Goal: Task Accomplishment & Management: Use online tool/utility

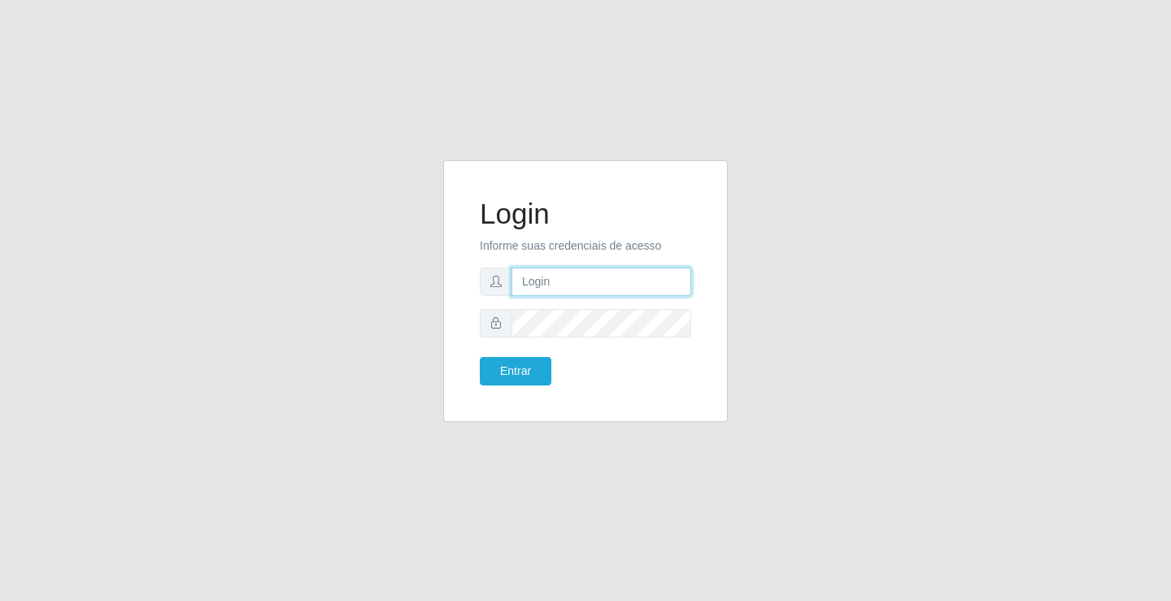
click at [541, 283] on input "text" at bounding box center [602, 282] width 180 height 28
type input "william@ideal"
click at [480, 357] on button "Entrar" at bounding box center [516, 371] width 72 height 28
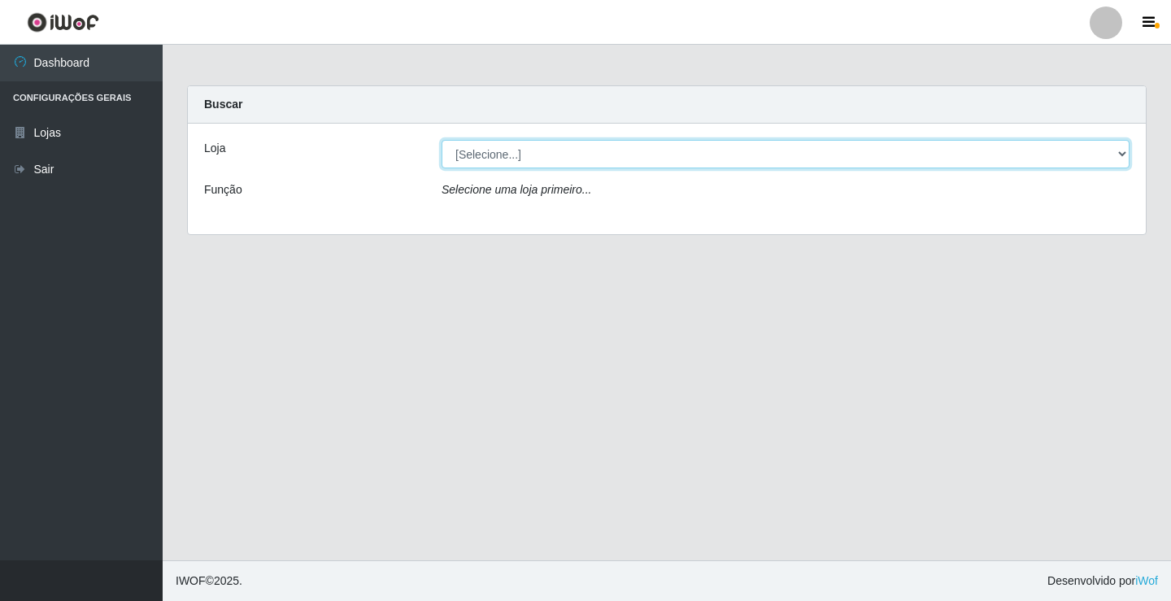
click at [455, 152] on select "[Selecione...] Ideal - Conceição" at bounding box center [786, 154] width 688 height 28
select select "231"
click at [442, 140] on select "[Selecione...] Ideal - Conceição" at bounding box center [786, 154] width 688 height 28
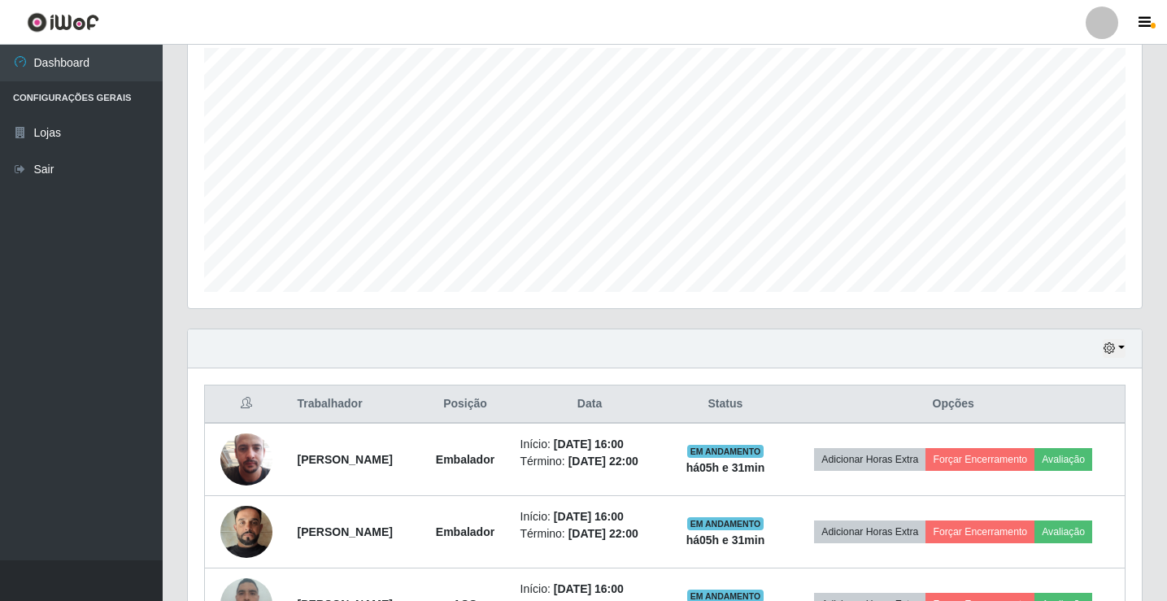
scroll to position [407, 0]
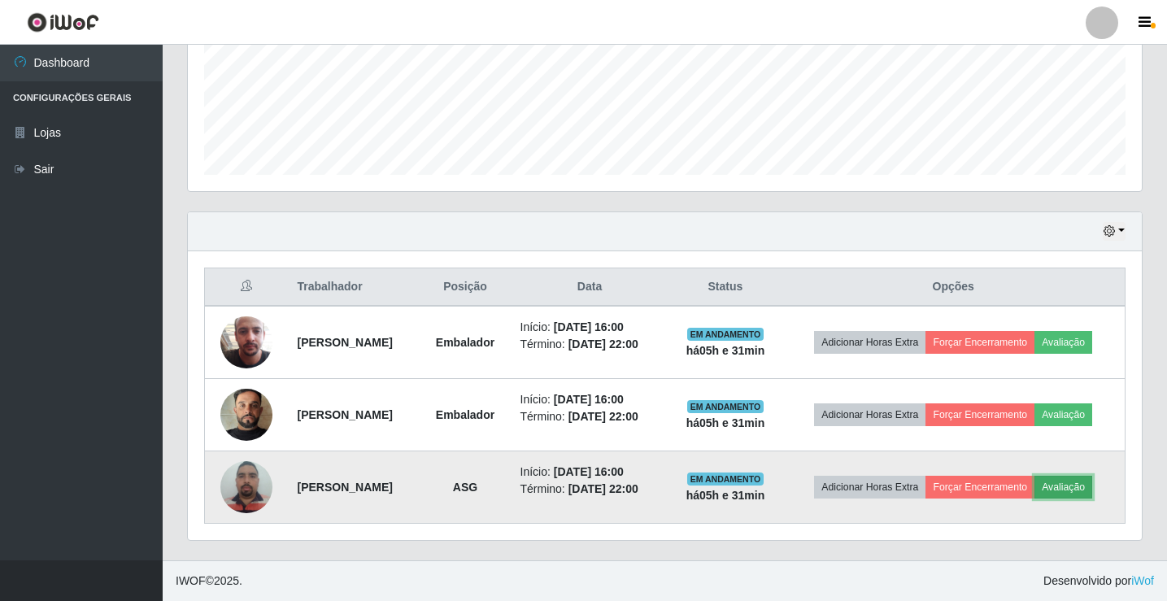
click at [1075, 493] on button "Avaliação" at bounding box center [1064, 487] width 58 height 23
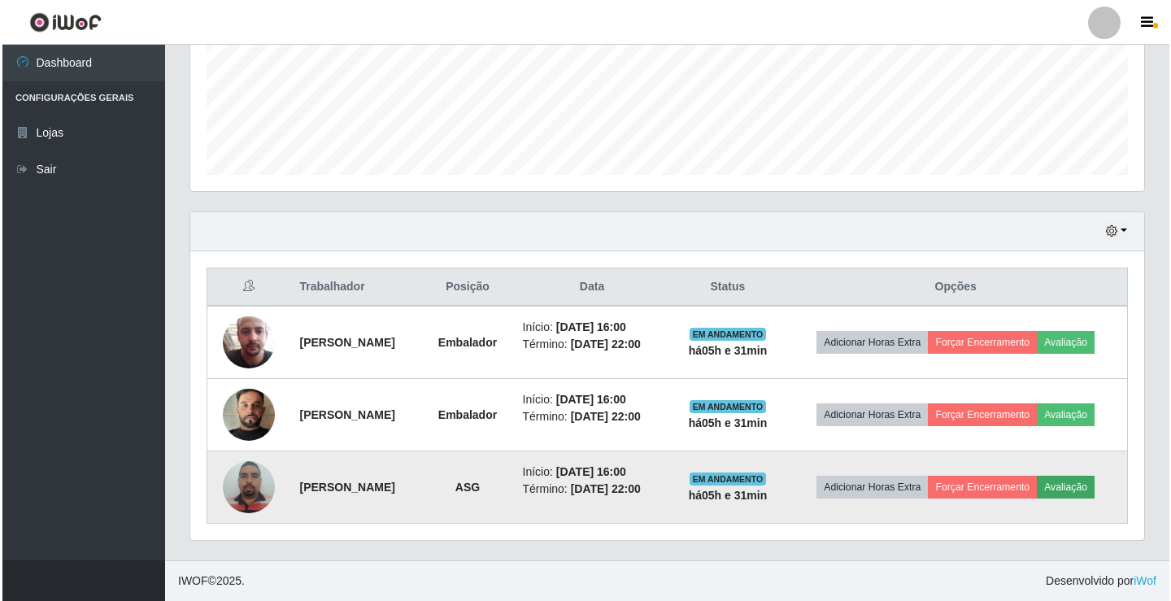
scroll to position [338, 946]
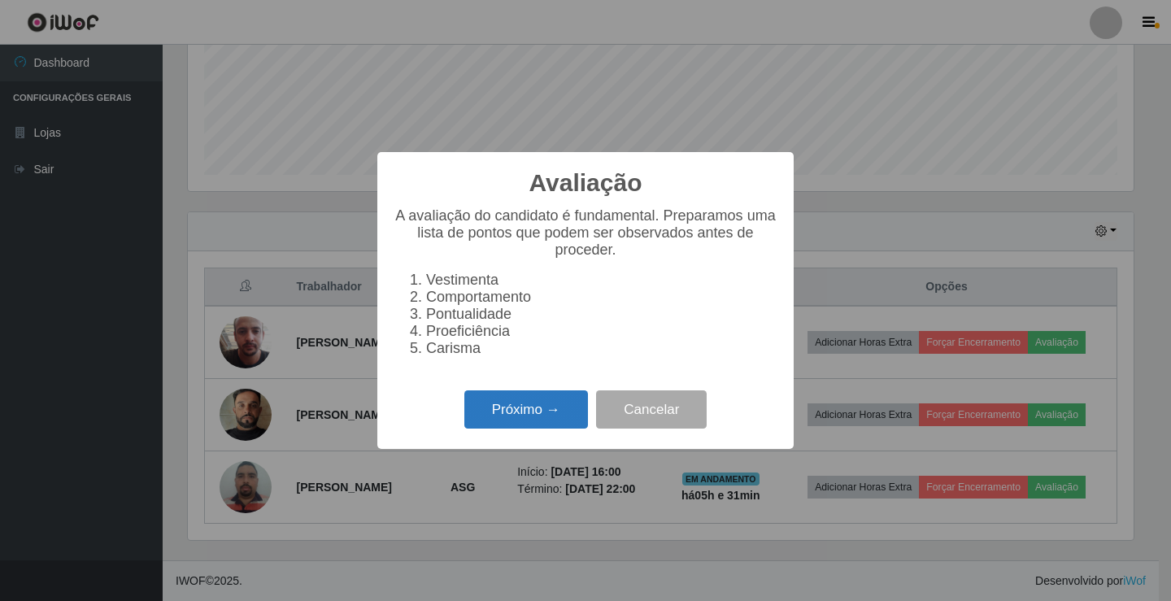
click at [493, 413] on button "Próximo →" at bounding box center [526, 409] width 124 height 38
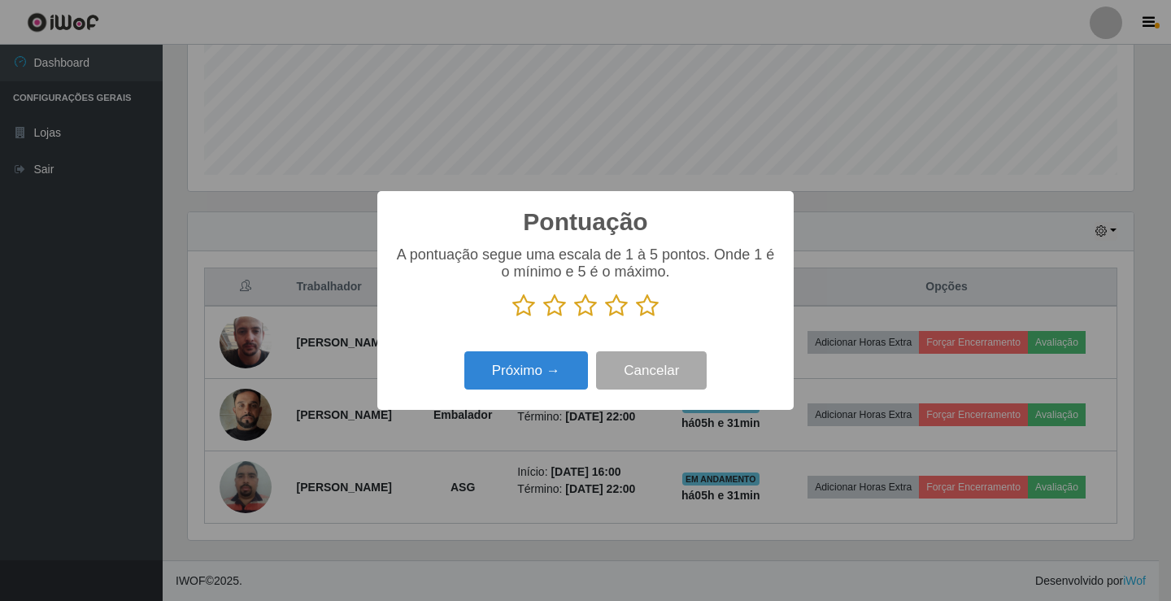
click at [643, 311] on icon at bounding box center [647, 306] width 23 height 24
click at [636, 318] on input "radio" at bounding box center [636, 318] width 0 height 0
click at [570, 366] on button "Próximo →" at bounding box center [526, 370] width 124 height 38
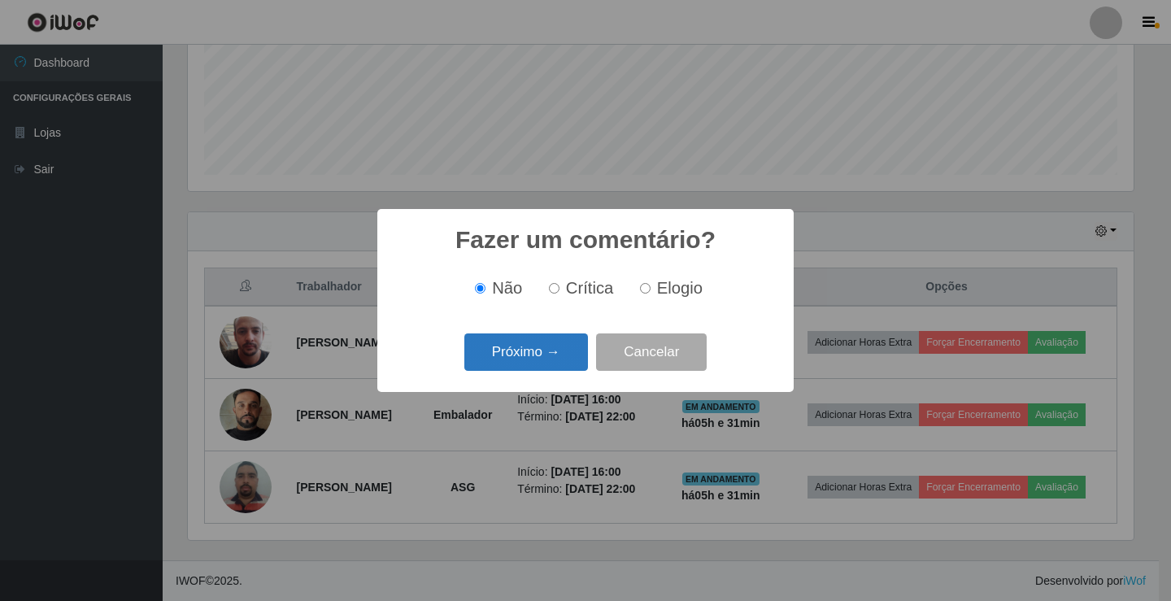
click at [570, 367] on button "Próximo →" at bounding box center [526, 352] width 124 height 38
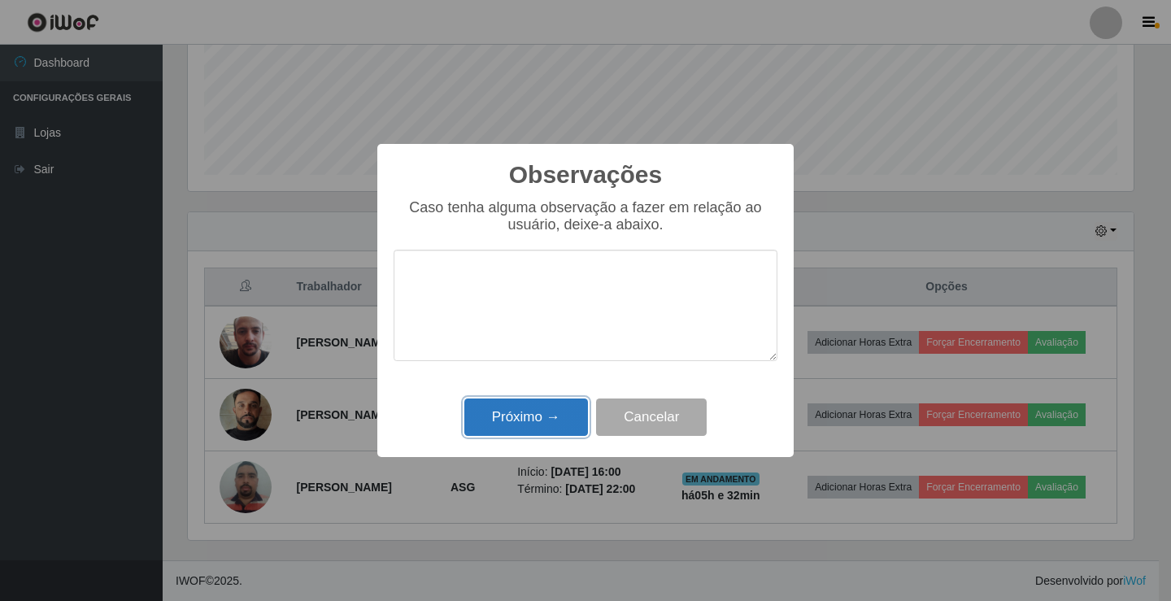
click at [566, 413] on button "Próximo →" at bounding box center [526, 418] width 124 height 38
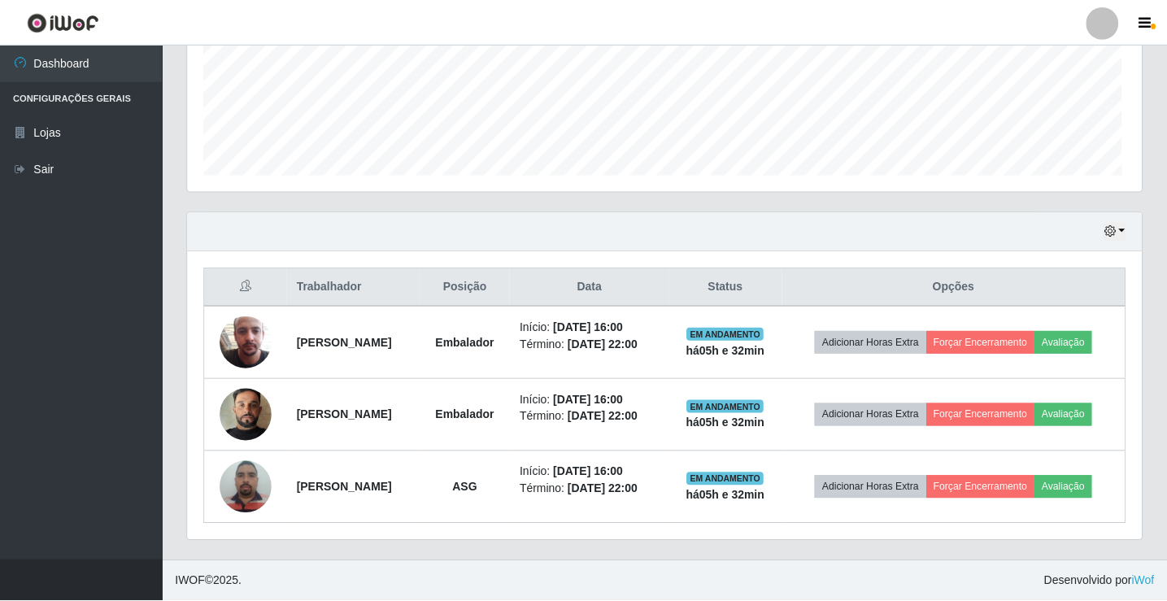
scroll to position [338, 954]
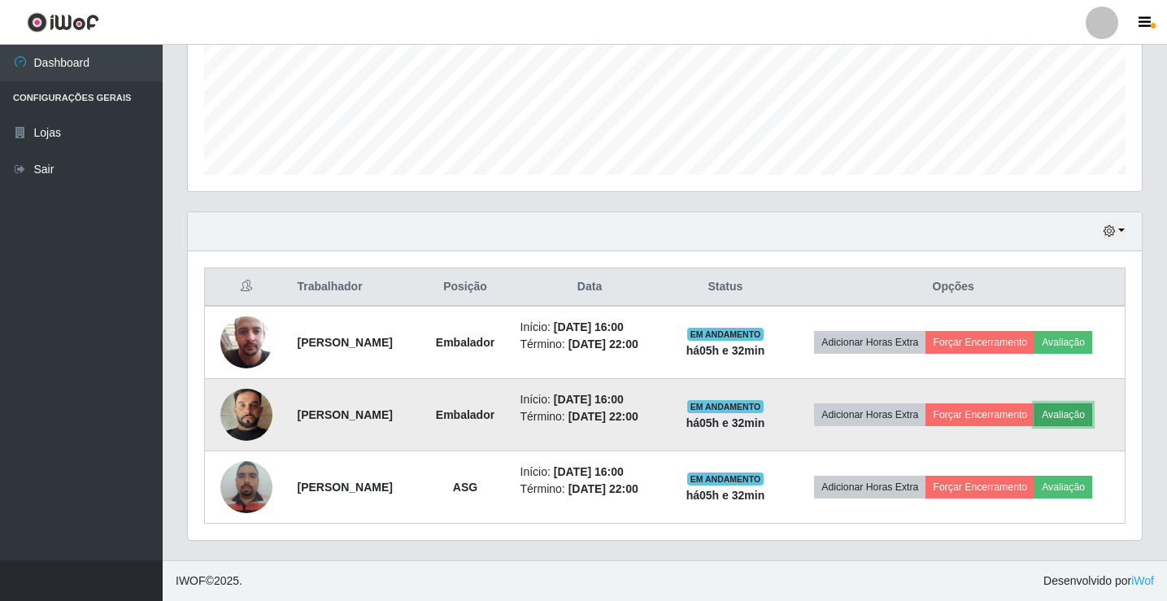
click at [1091, 412] on button "Avaliação" at bounding box center [1064, 414] width 58 height 23
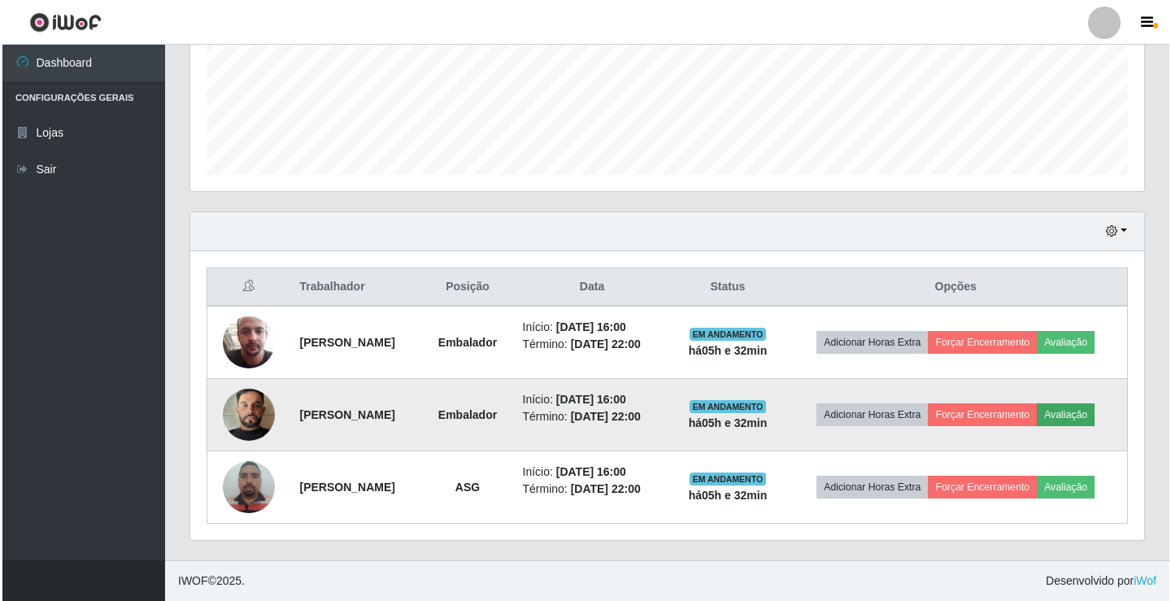
scroll to position [338, 946]
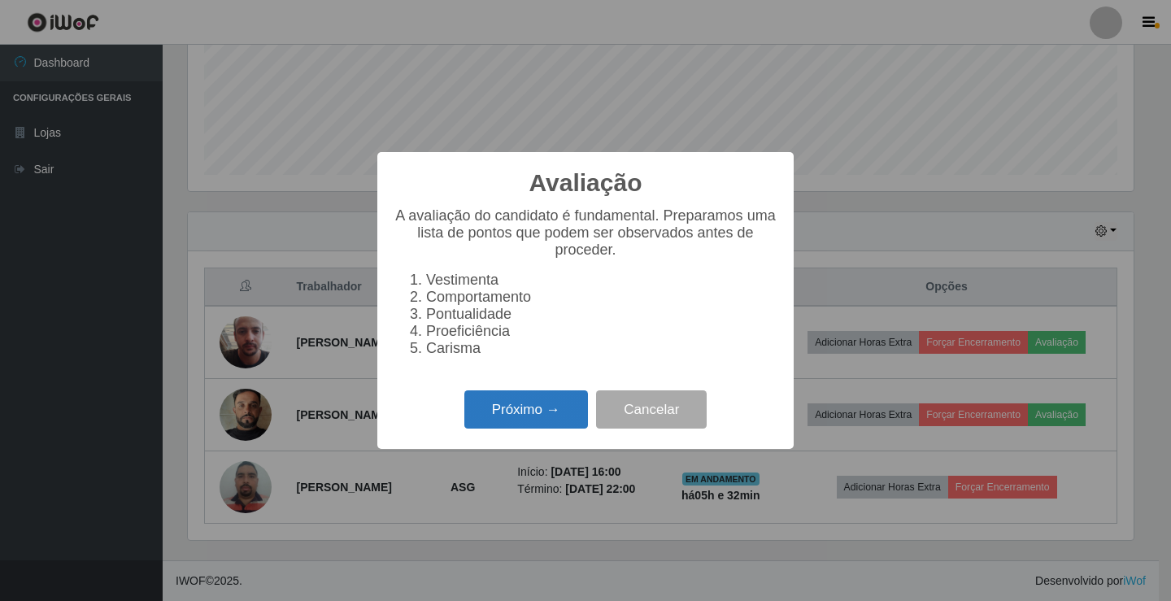
click at [572, 407] on button "Próximo →" at bounding box center [526, 409] width 124 height 38
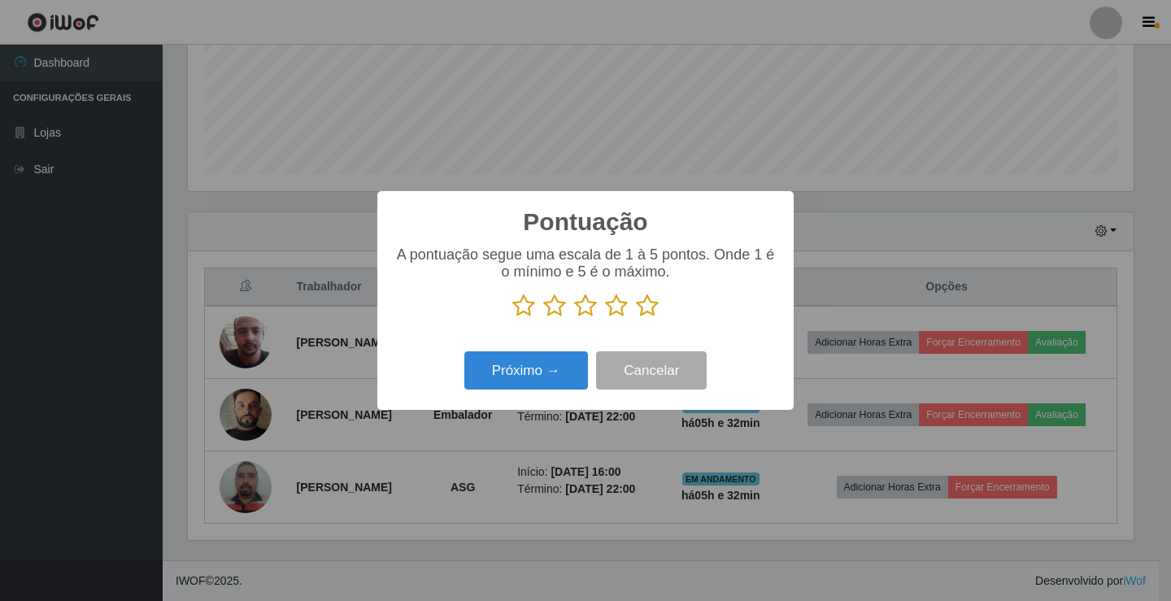
click at [651, 310] on icon at bounding box center [647, 306] width 23 height 24
click at [636, 318] on input "radio" at bounding box center [636, 318] width 0 height 0
click at [559, 363] on button "Próximo →" at bounding box center [526, 370] width 124 height 38
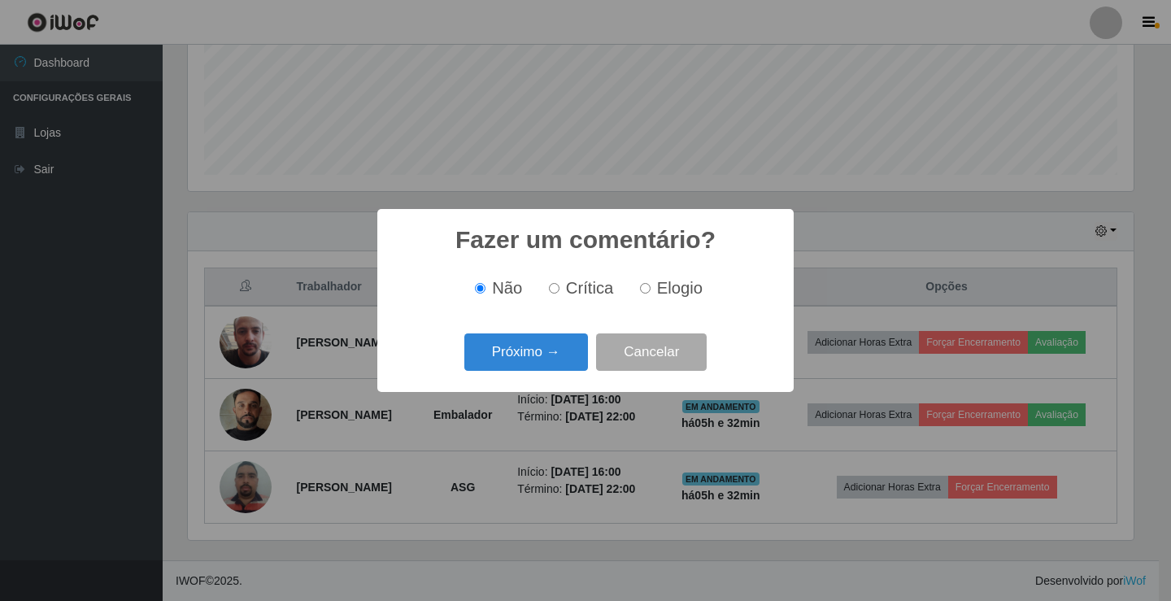
click at [559, 363] on button "Próximo →" at bounding box center [526, 352] width 124 height 38
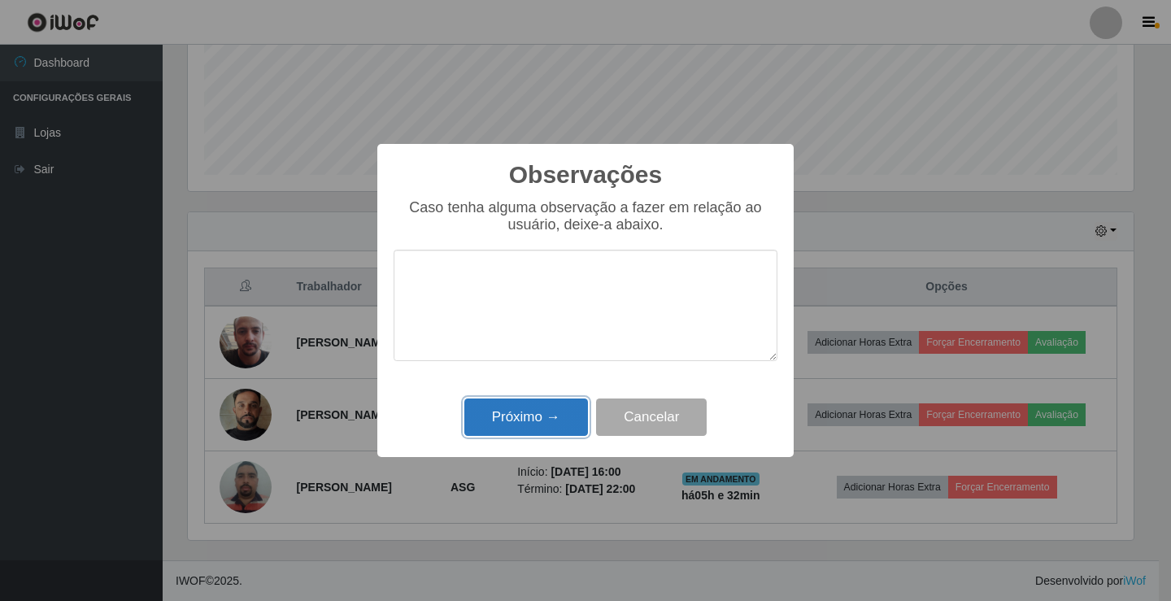
click at [561, 407] on button "Próximo →" at bounding box center [526, 418] width 124 height 38
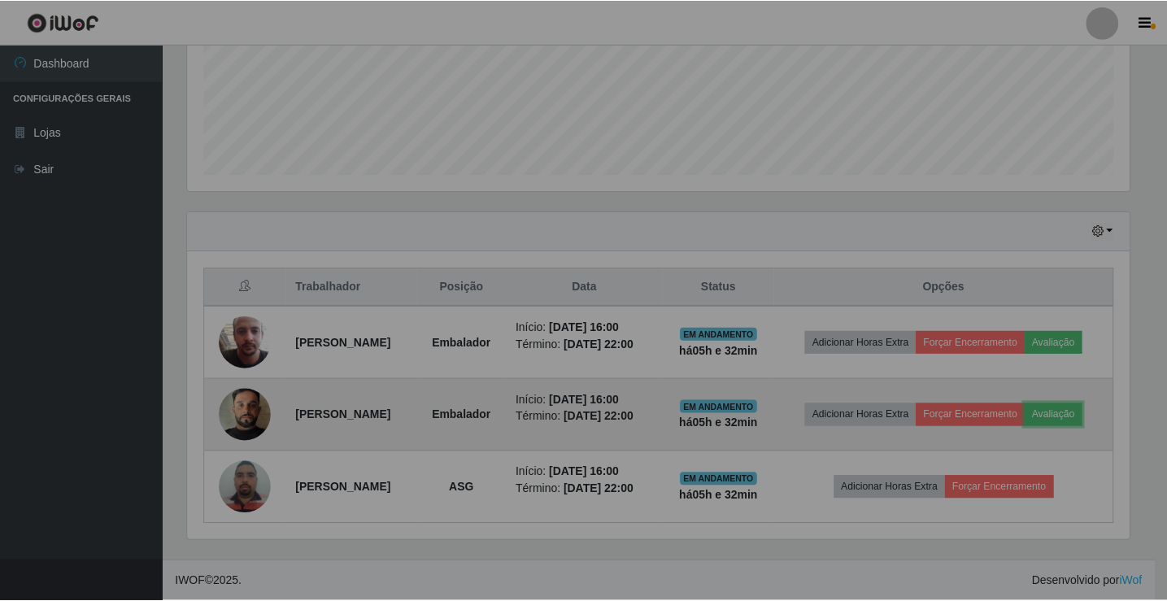
scroll to position [338, 954]
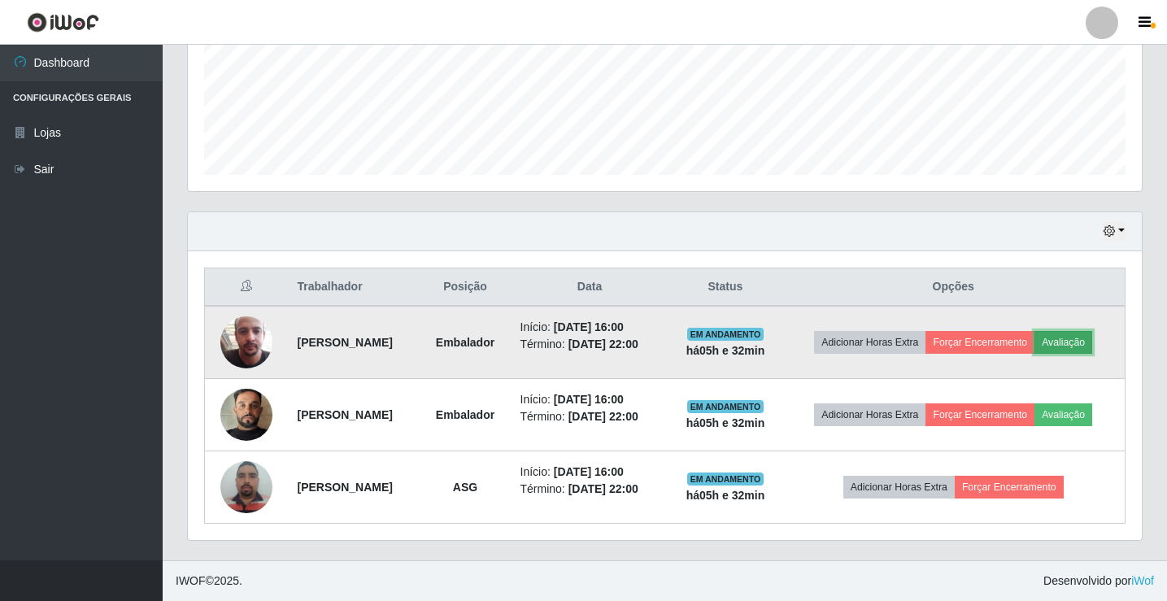
click at [1087, 339] on button "Avaliação" at bounding box center [1064, 342] width 58 height 23
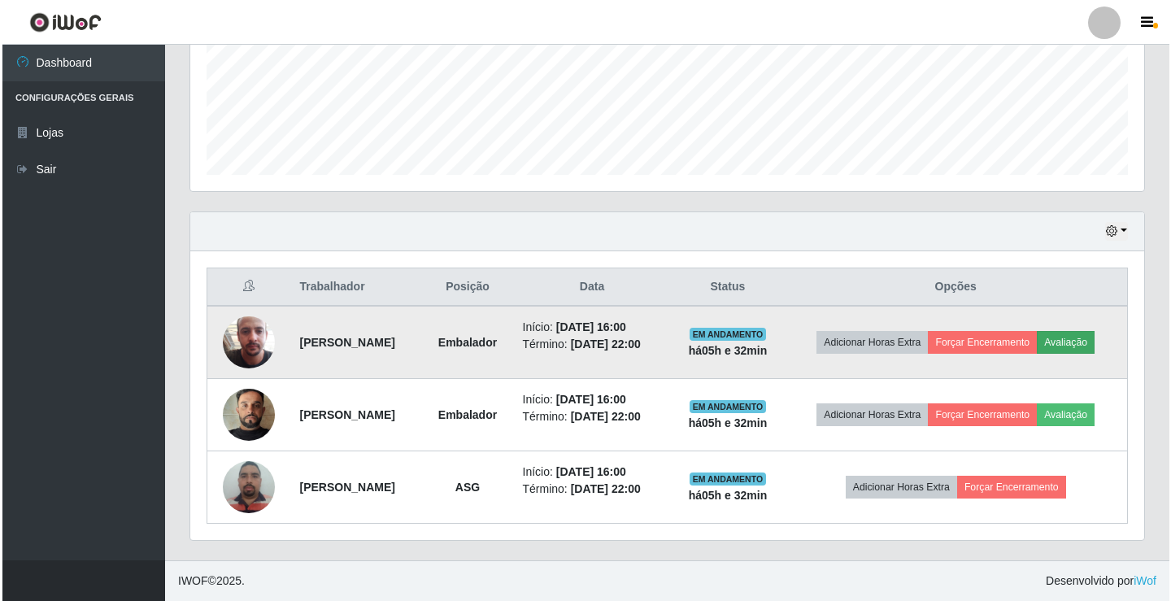
scroll to position [338, 946]
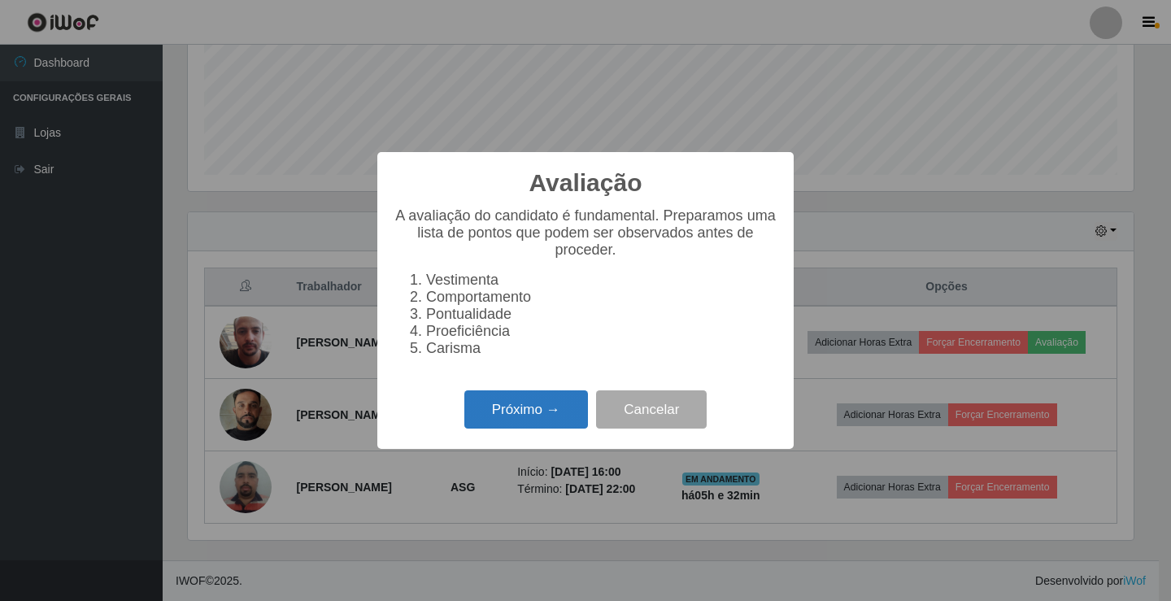
click at [575, 411] on button "Próximo →" at bounding box center [526, 409] width 124 height 38
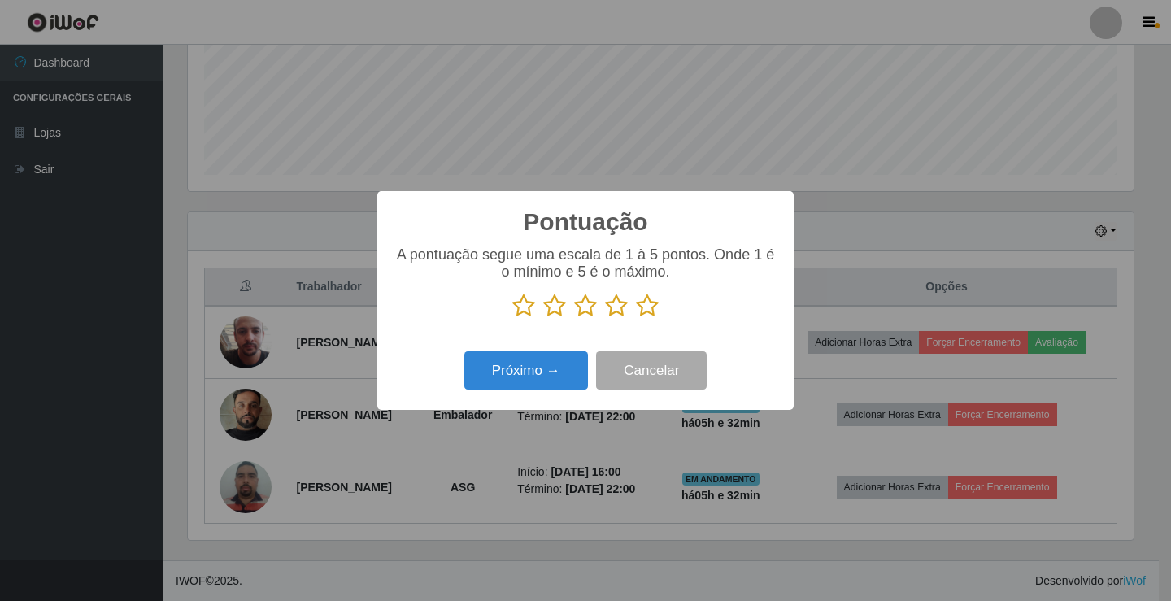
scroll to position [812954, 812346]
click at [652, 308] on icon at bounding box center [647, 306] width 23 height 24
click at [636, 318] on input "radio" at bounding box center [636, 318] width 0 height 0
click at [559, 380] on button "Próximo →" at bounding box center [526, 370] width 124 height 38
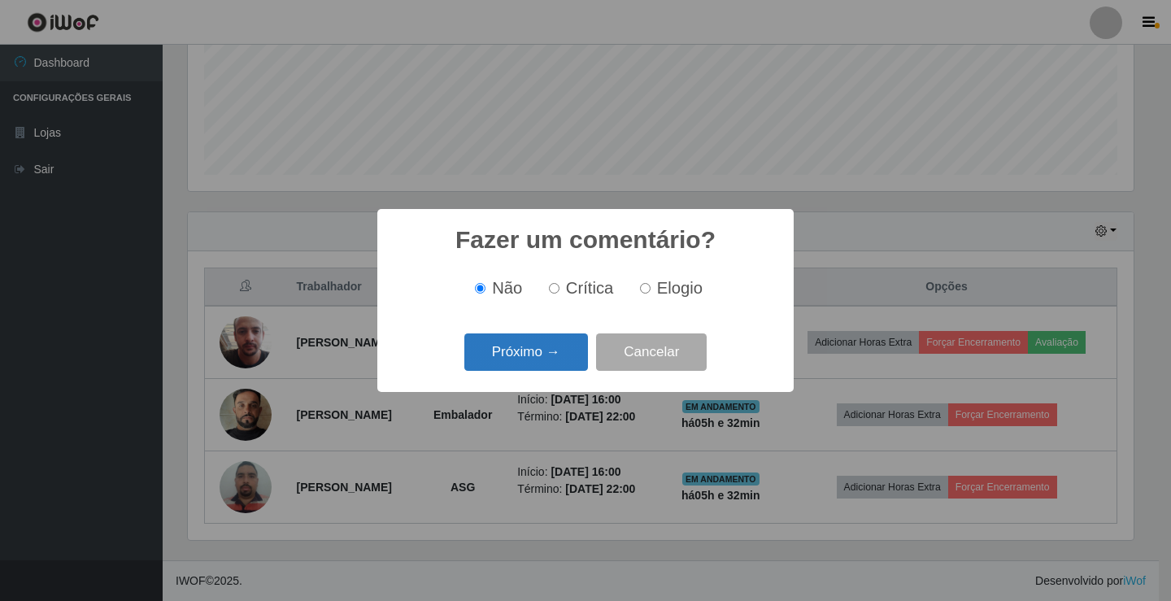
click at [560, 357] on button "Próximo →" at bounding box center [526, 352] width 124 height 38
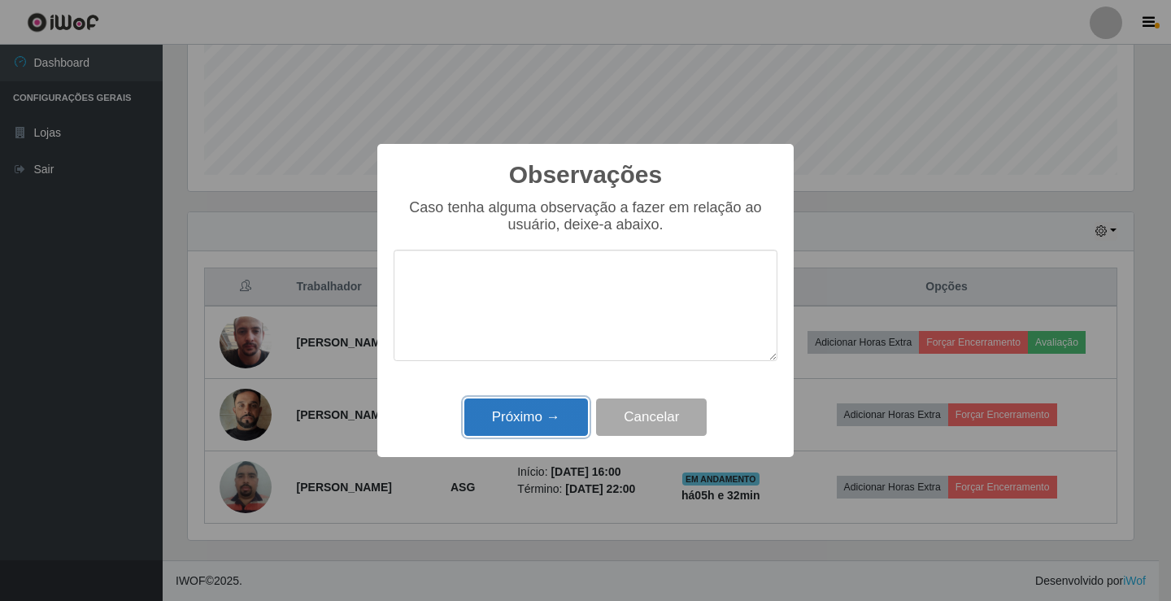
click at [557, 407] on button "Próximo →" at bounding box center [526, 418] width 124 height 38
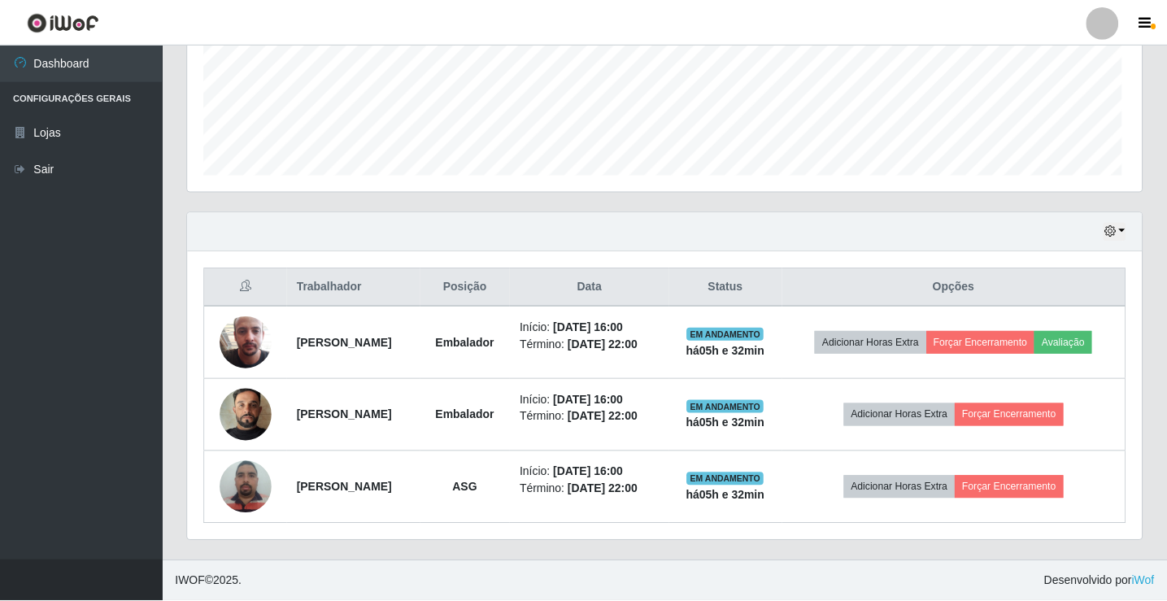
scroll to position [338, 954]
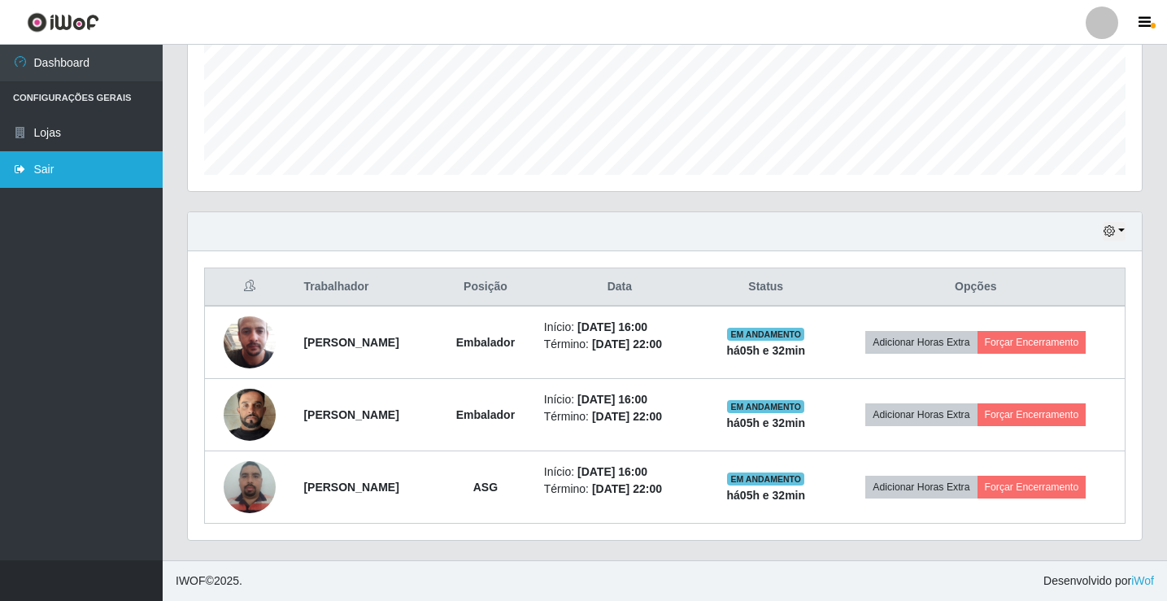
click at [71, 167] on link "Sair" at bounding box center [81, 169] width 163 height 37
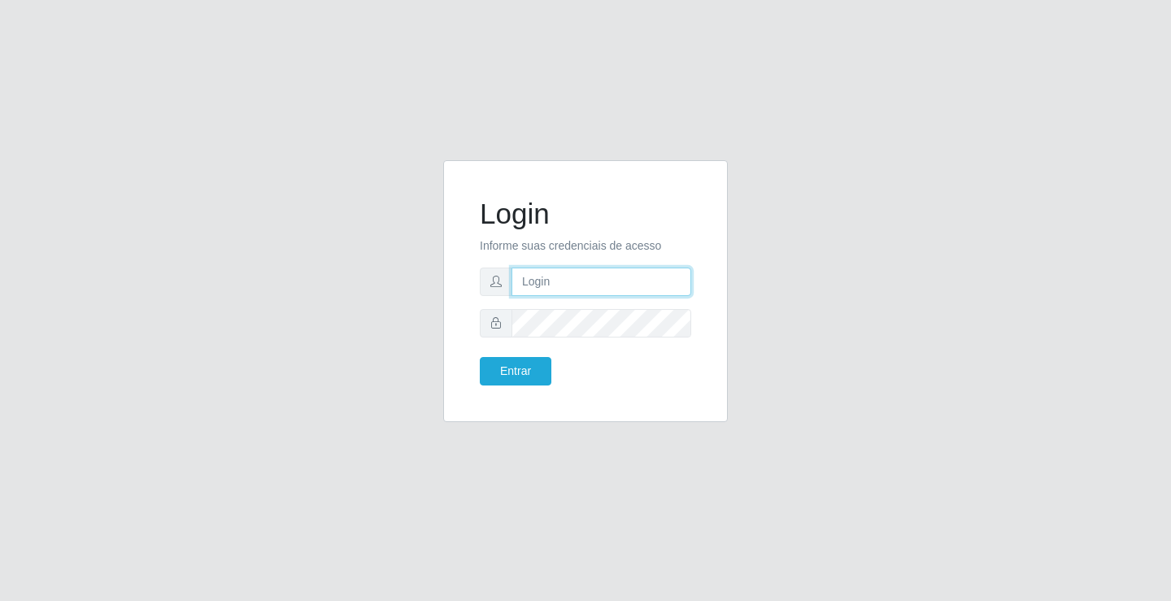
click at [610, 276] on input "text" at bounding box center [602, 282] width 180 height 28
type input "william@ideal"
click at [480, 357] on button "Entrar" at bounding box center [516, 371] width 72 height 28
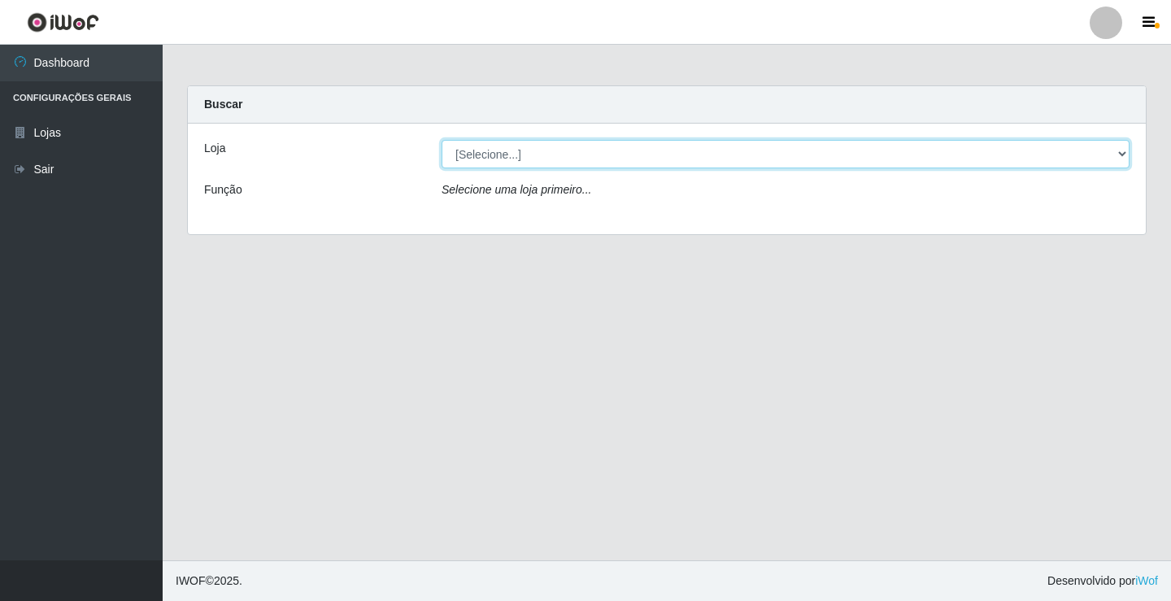
click at [908, 162] on select "[Selecione...] Ideal - Conceição" at bounding box center [786, 154] width 688 height 28
select select "231"
click at [442, 140] on select "[Selecione...] Ideal - Conceição" at bounding box center [786, 154] width 688 height 28
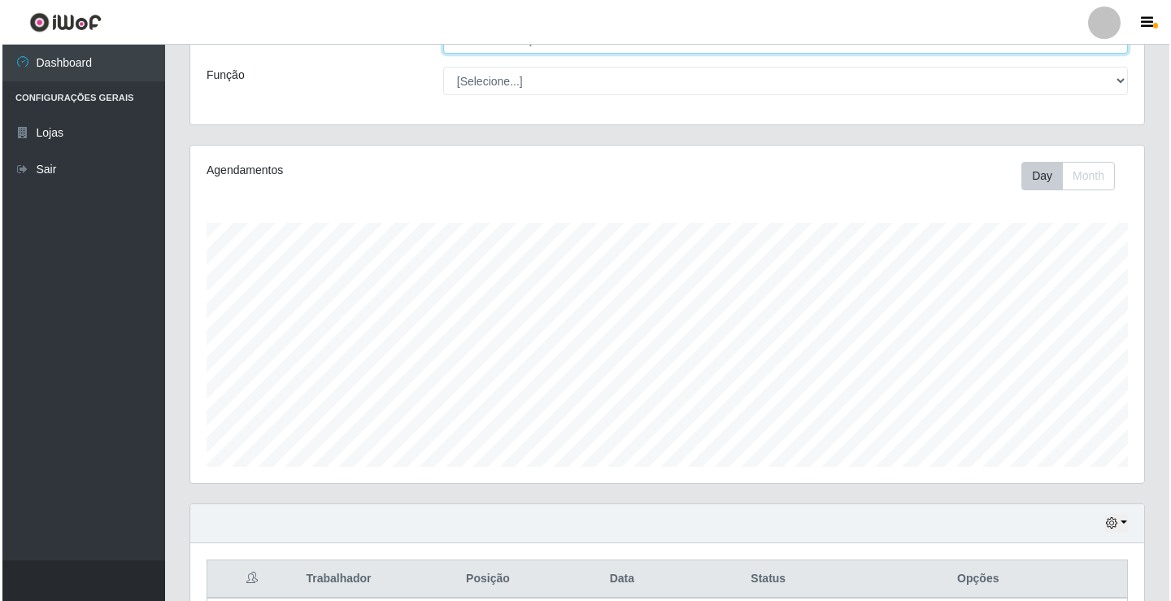
scroll to position [407, 0]
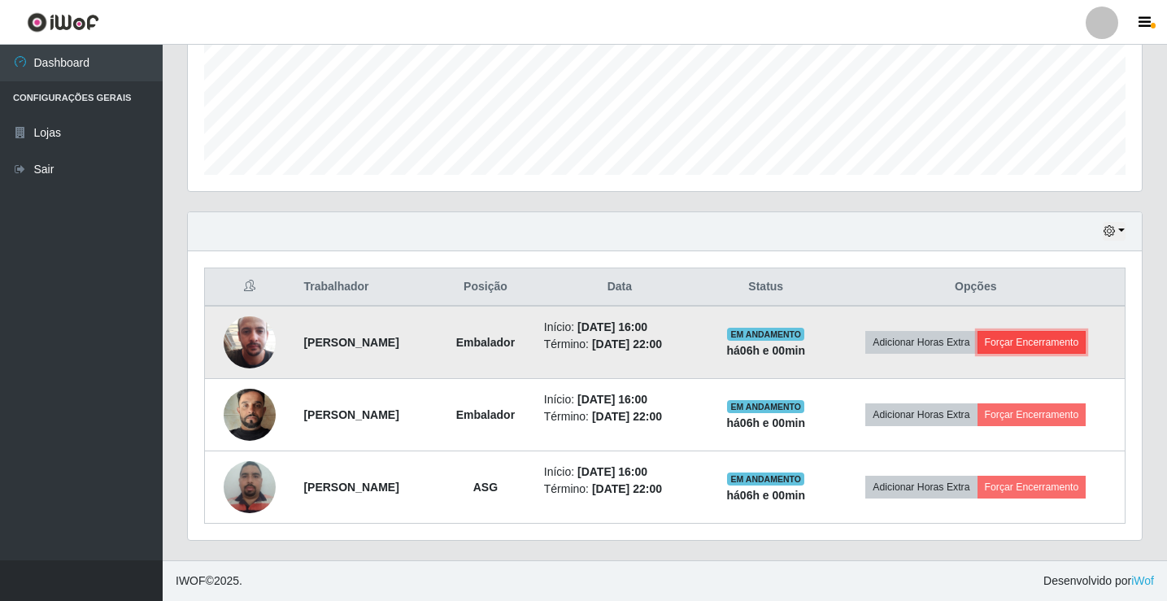
click at [1037, 338] on button "Forçar Encerramento" at bounding box center [1032, 342] width 109 height 23
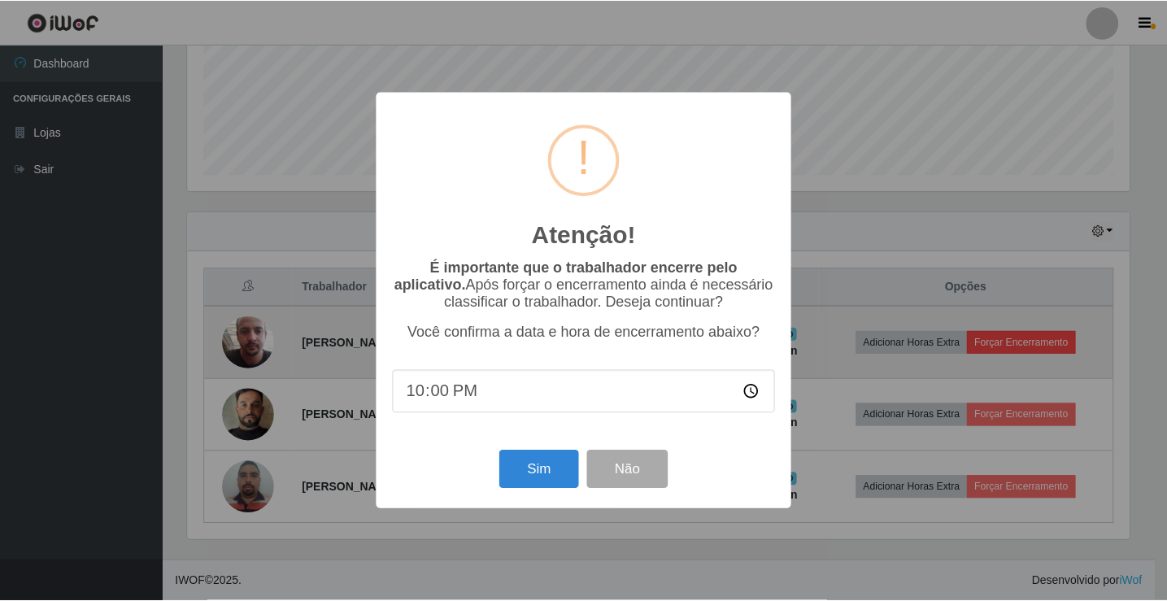
scroll to position [338, 946]
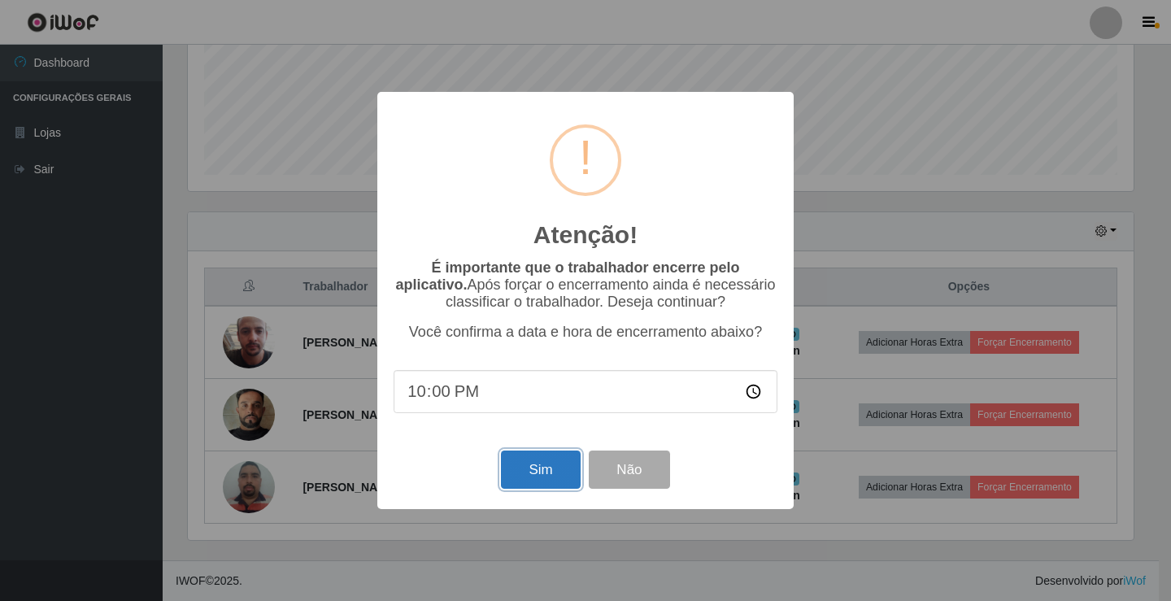
click at [569, 484] on button "Sim" at bounding box center [540, 470] width 79 height 38
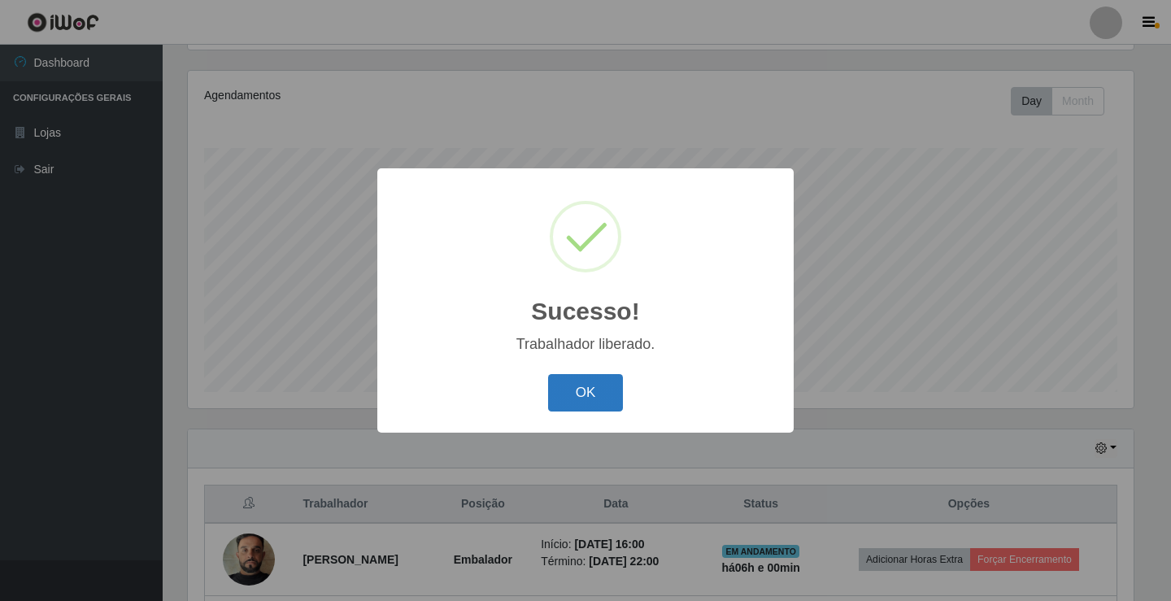
click at [594, 404] on button "OK" at bounding box center [586, 393] width 76 height 38
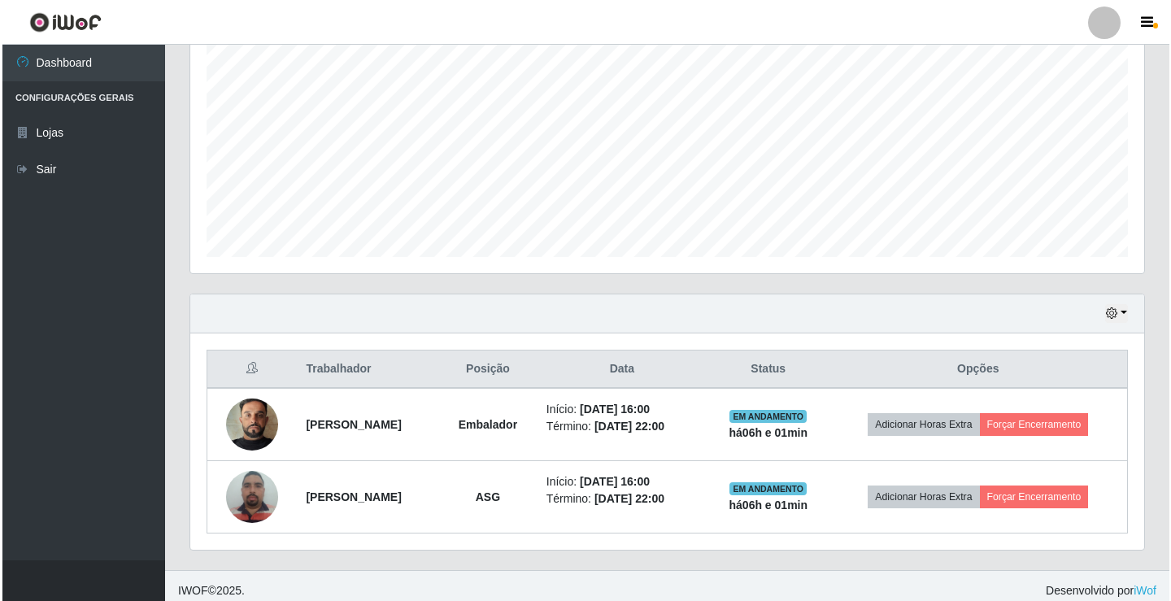
scroll to position [334, 0]
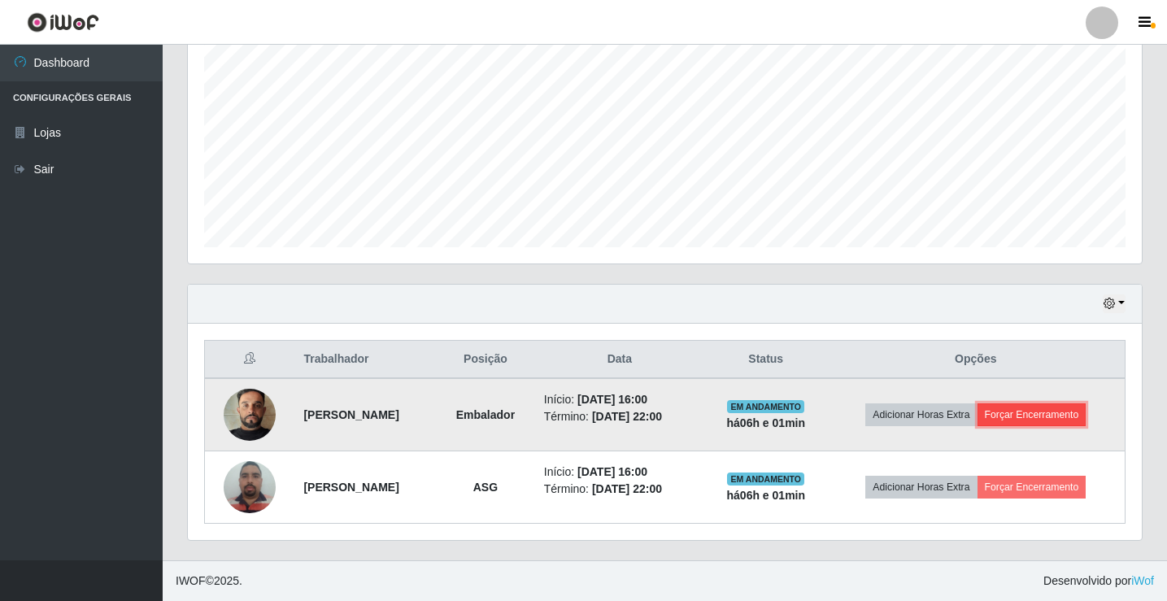
click at [1063, 415] on button "Forçar Encerramento" at bounding box center [1032, 414] width 109 height 23
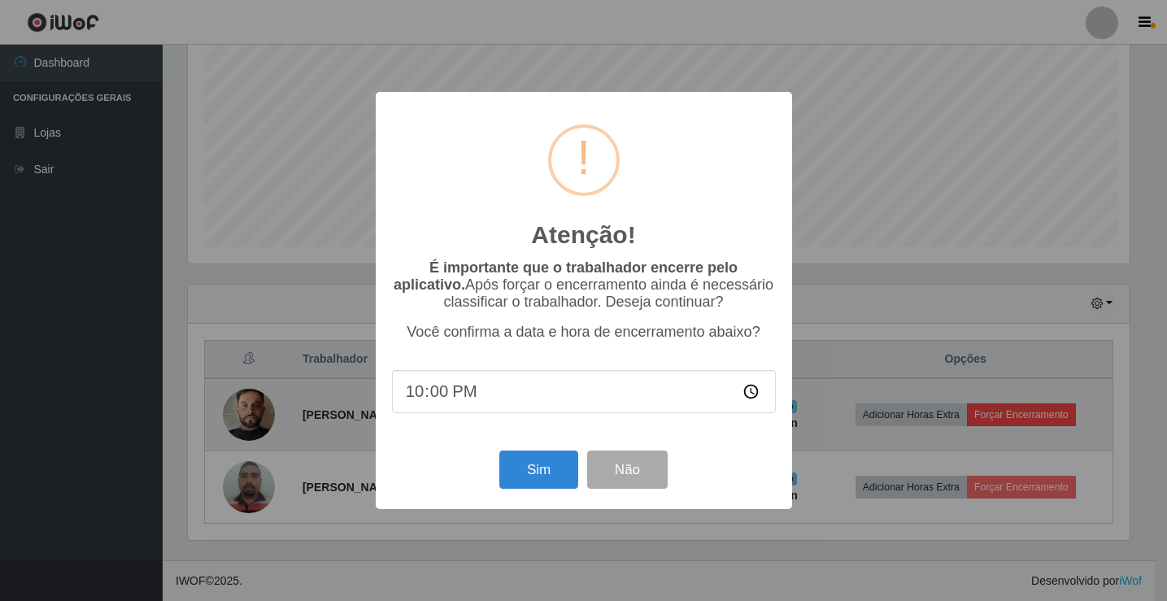
scroll to position [338, 946]
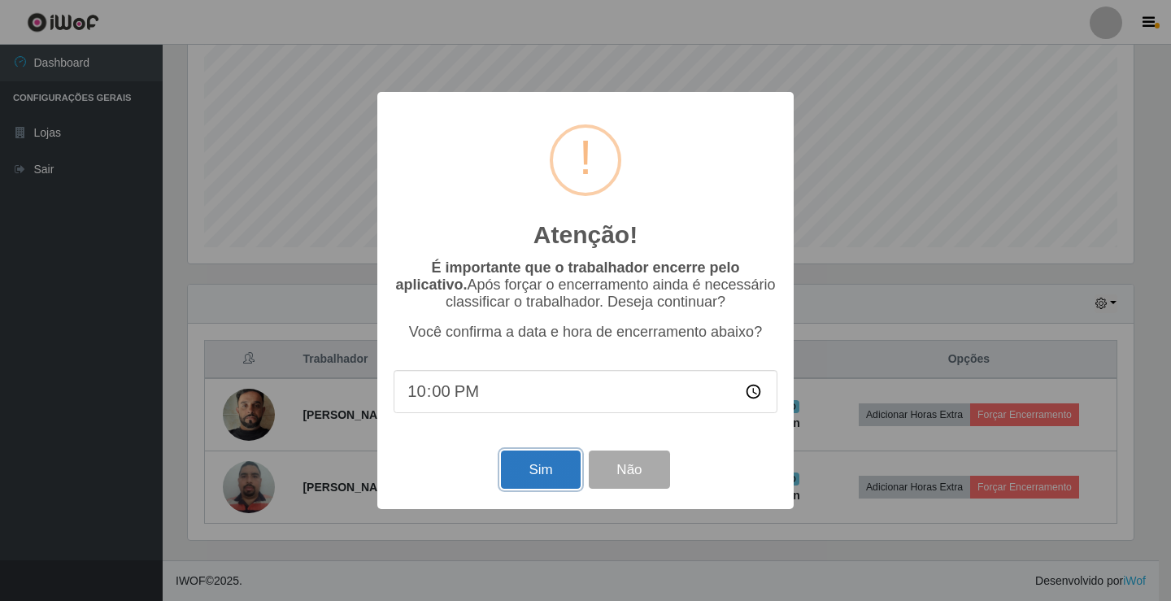
click at [521, 473] on button "Sim" at bounding box center [540, 470] width 79 height 38
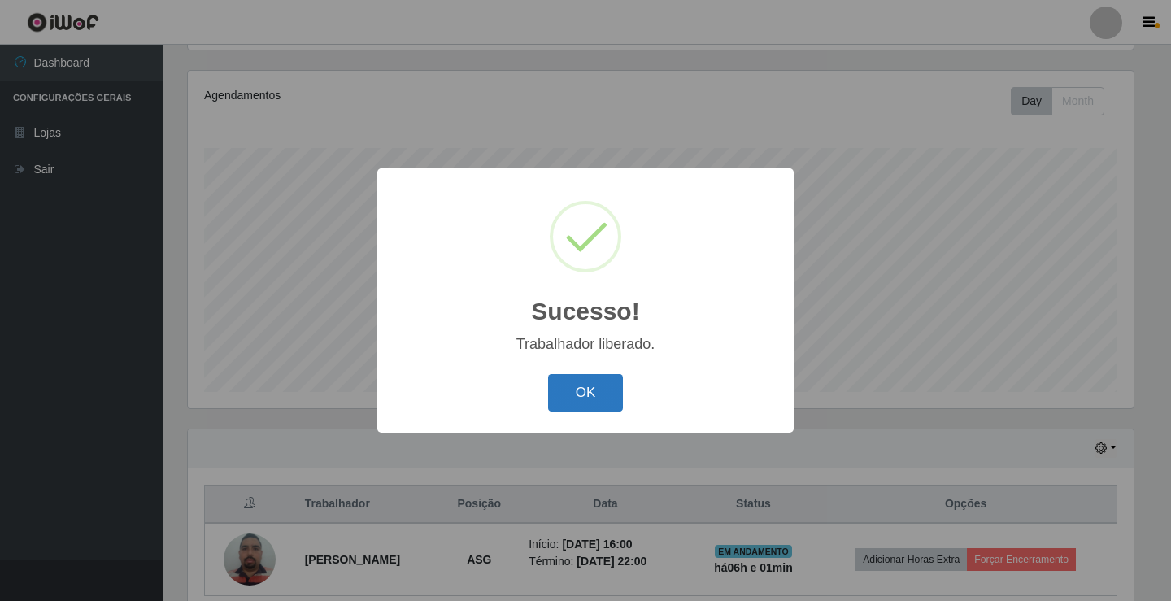
click at [599, 395] on button "OK" at bounding box center [586, 393] width 76 height 38
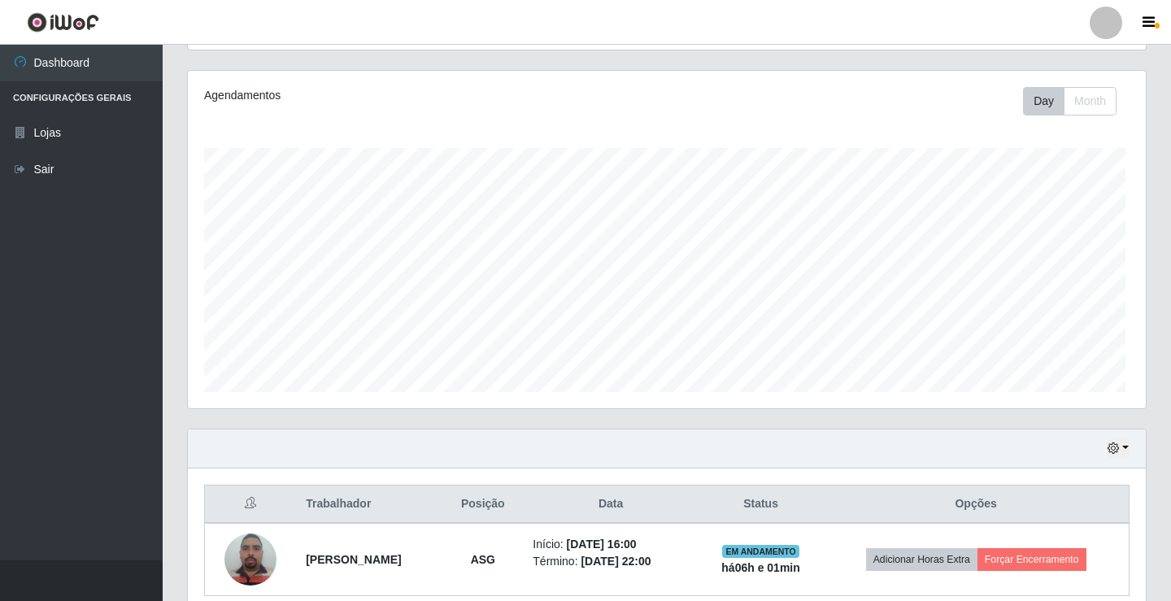
scroll to position [338, 954]
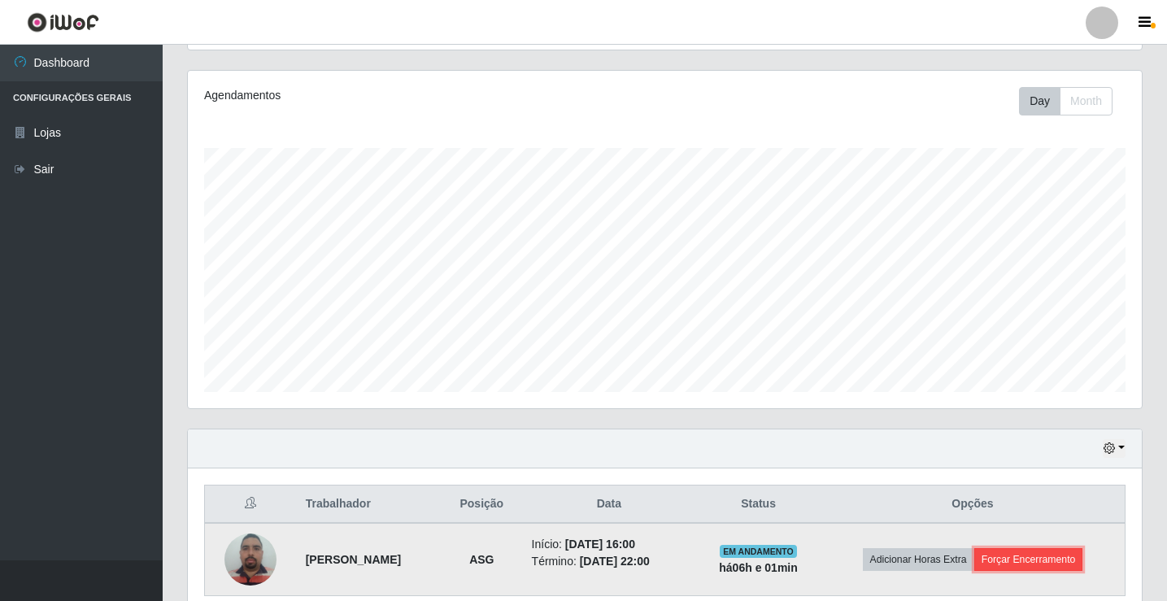
click at [1030, 560] on button "Forçar Encerramento" at bounding box center [1028, 559] width 109 height 23
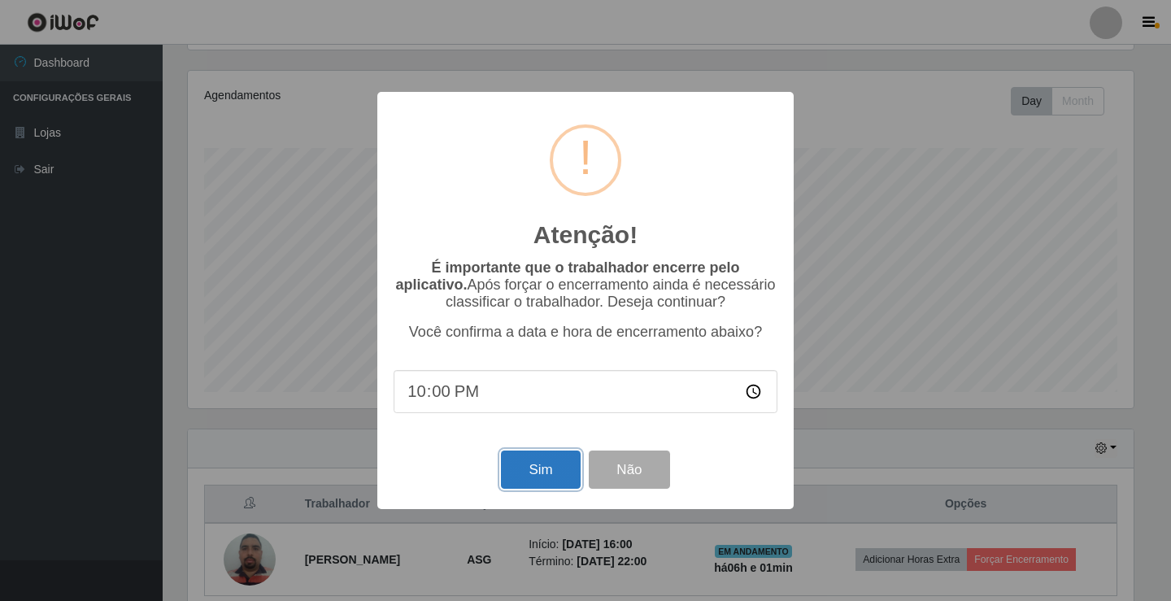
click at [533, 474] on button "Sim" at bounding box center [540, 470] width 79 height 38
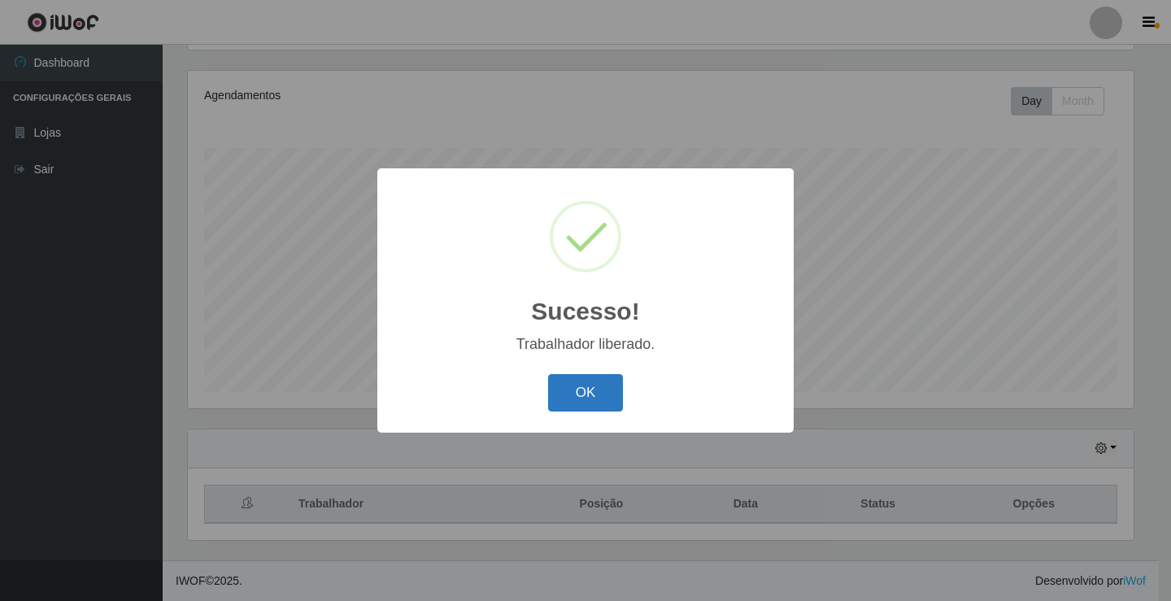
click at [591, 389] on button "OK" at bounding box center [586, 393] width 76 height 38
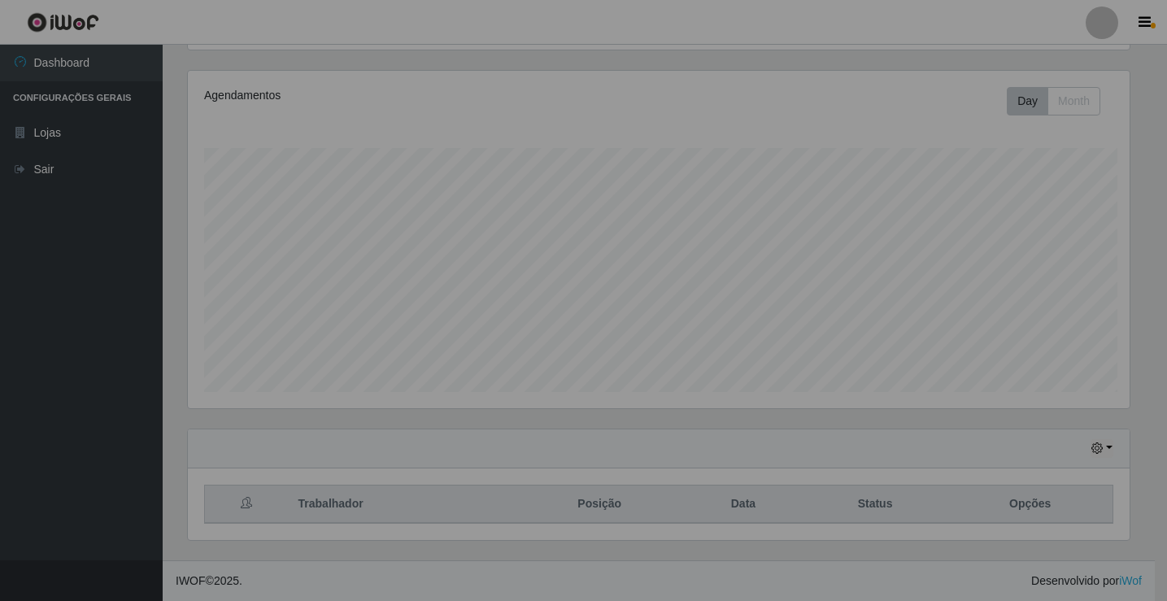
scroll to position [338, 954]
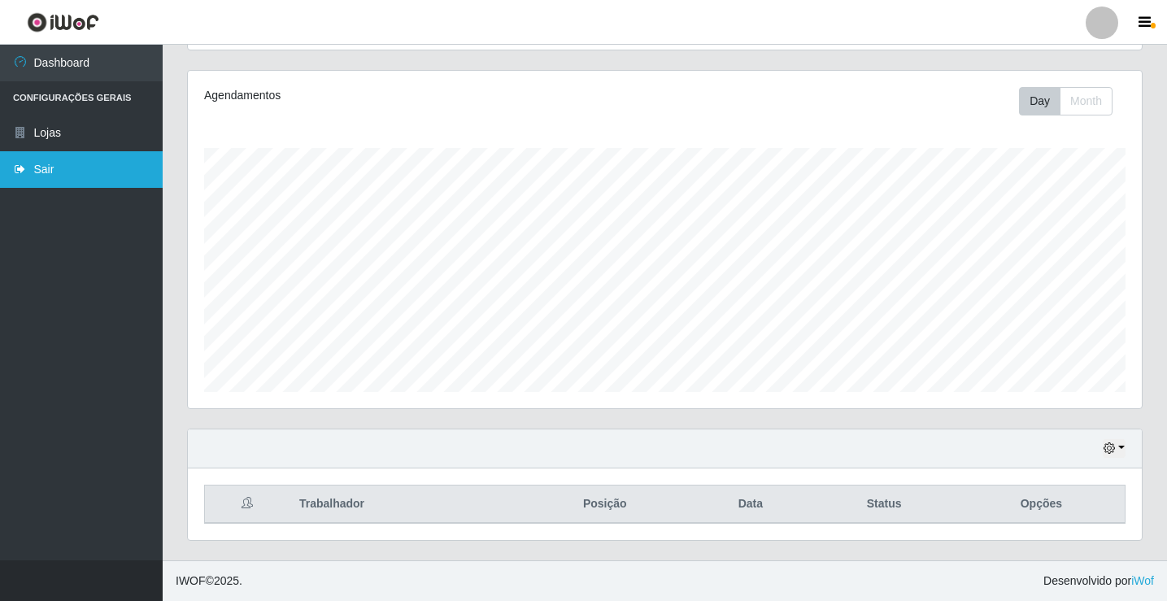
click at [82, 172] on link "Sair" at bounding box center [81, 169] width 163 height 37
